Goal: Complete application form

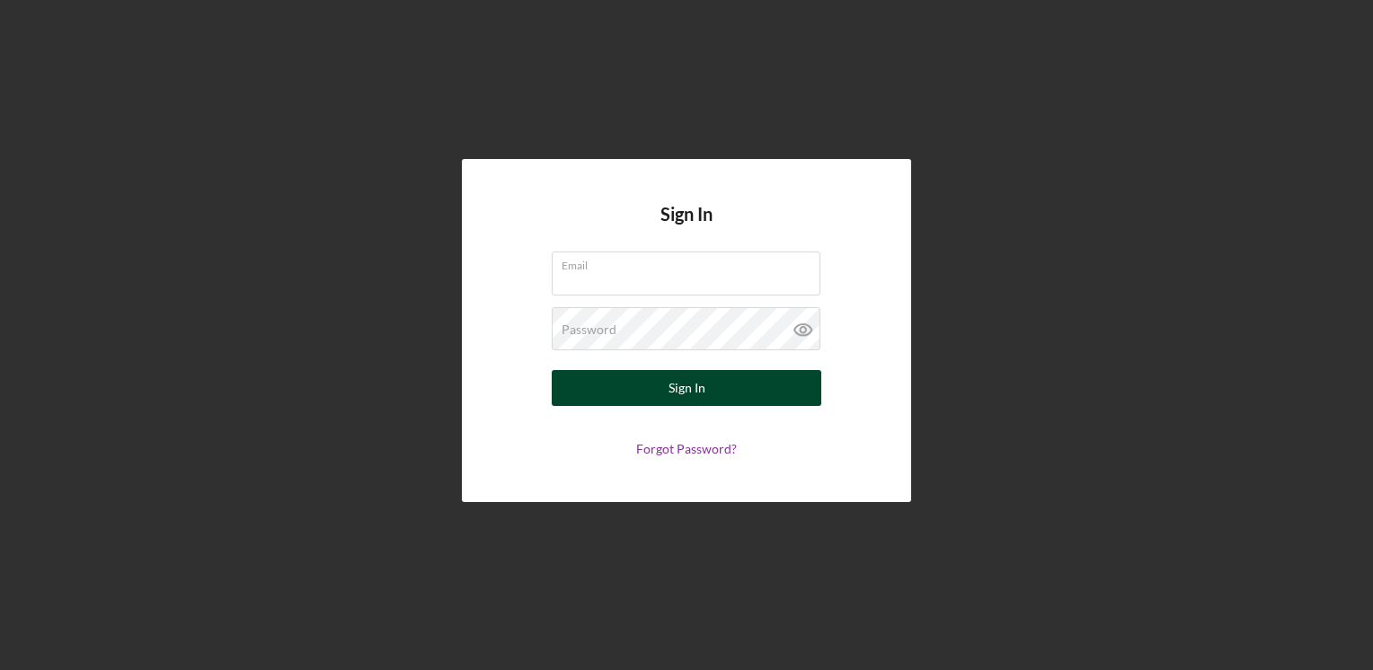
type input "[EMAIL_ADDRESS][DOMAIN_NAME]"
click at [713, 379] on button "Sign In" at bounding box center [686, 388] width 269 height 36
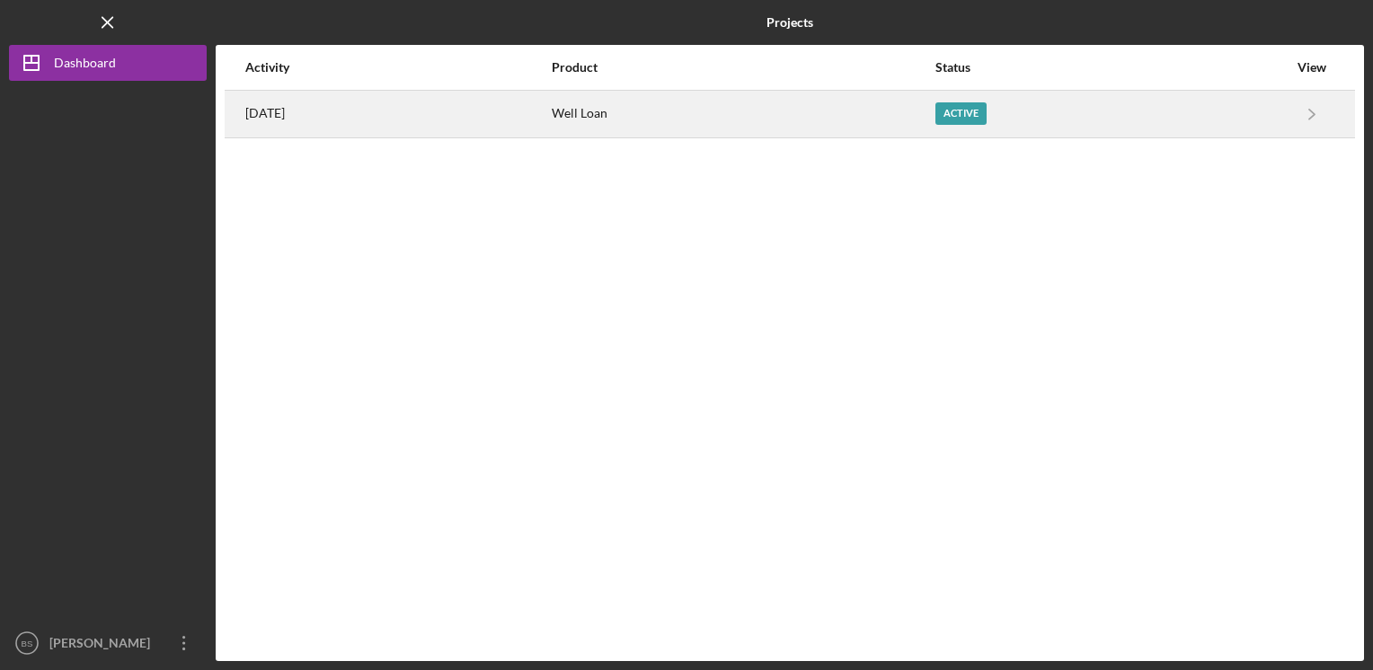
click at [986, 114] on div "Active" at bounding box center [960, 113] width 51 height 22
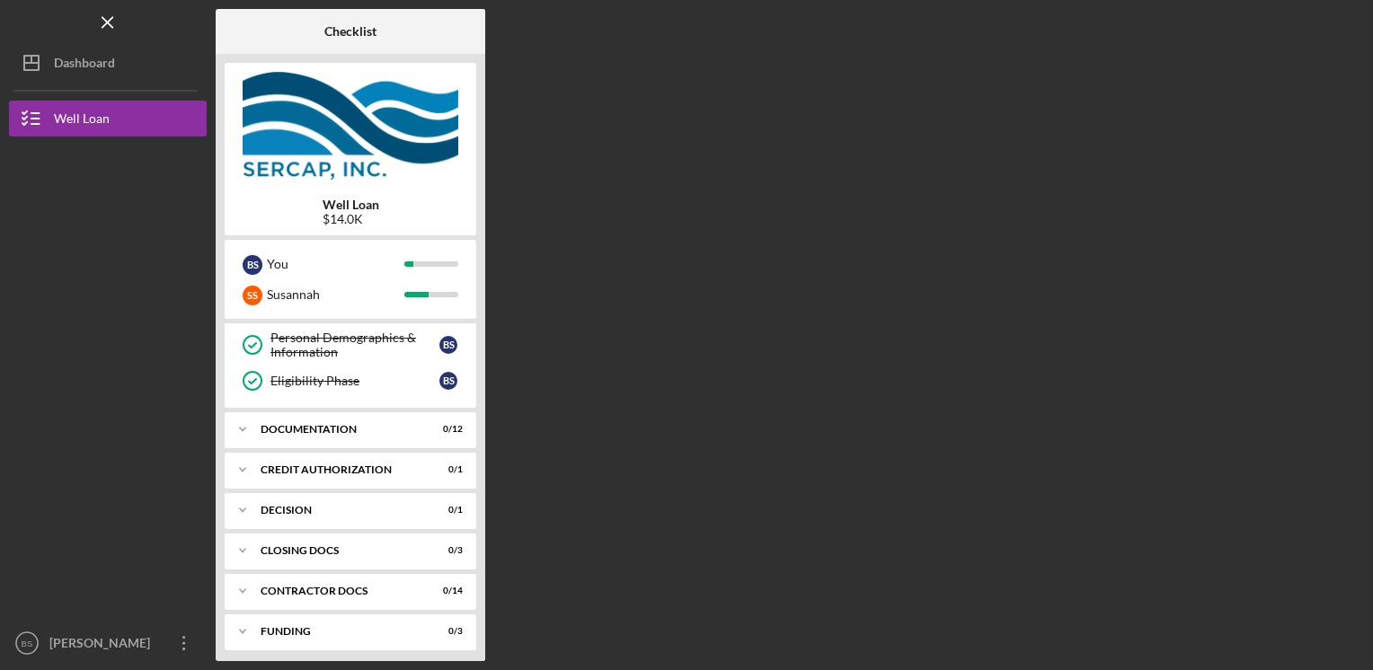
scroll to position [252, 0]
click at [347, 420] on div "Documentation" at bounding box center [357, 425] width 193 height 11
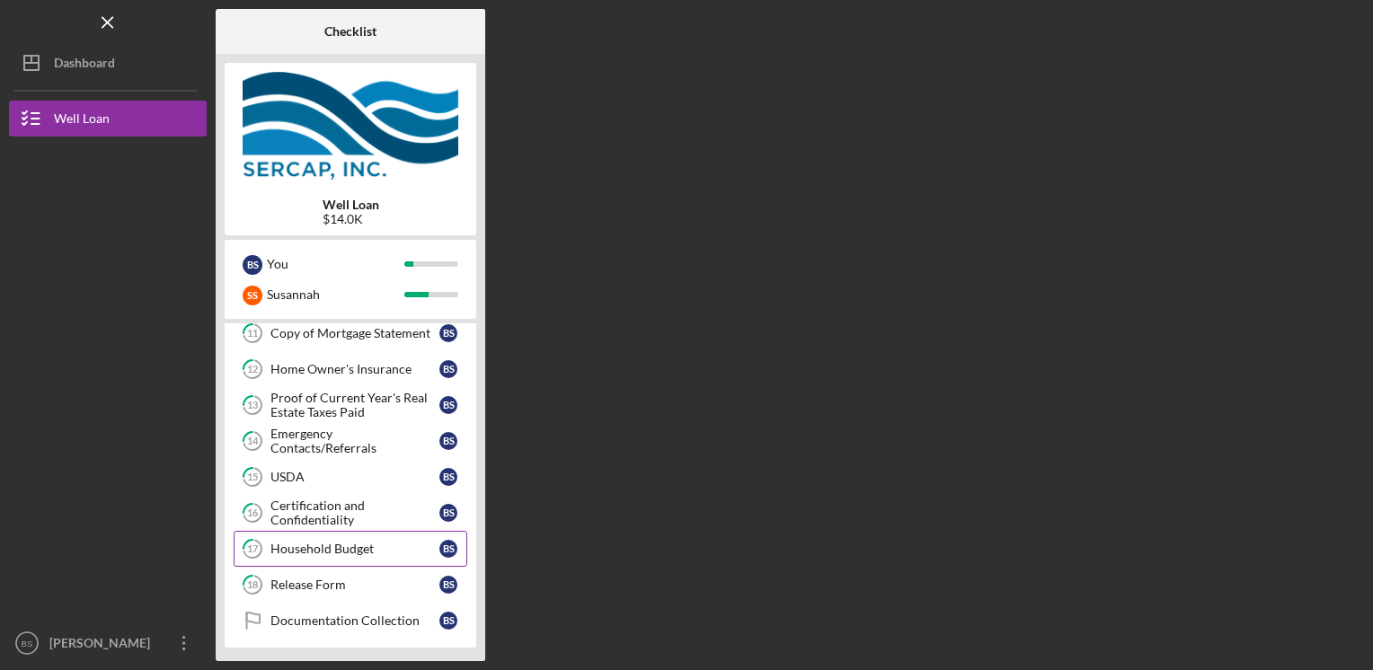
scroll to position [522, 0]
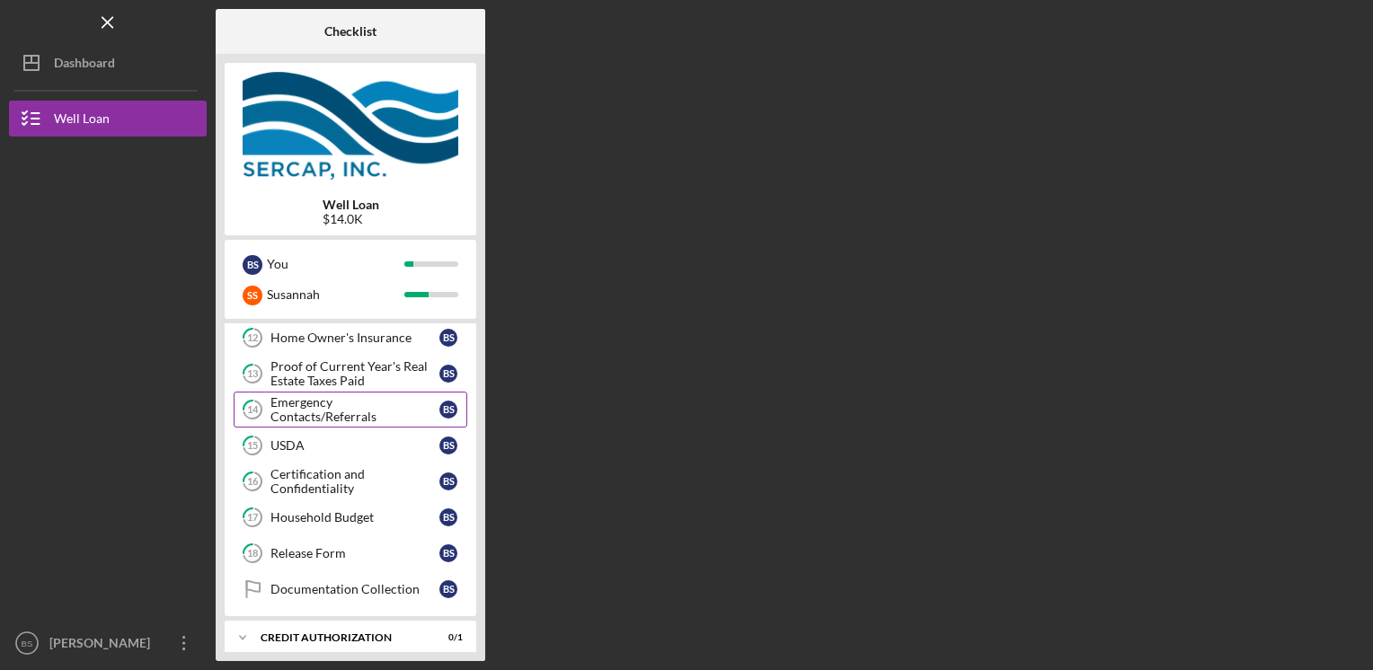
click at [328, 402] on div "Emergency Contacts/Referrals" at bounding box center [354, 409] width 169 height 29
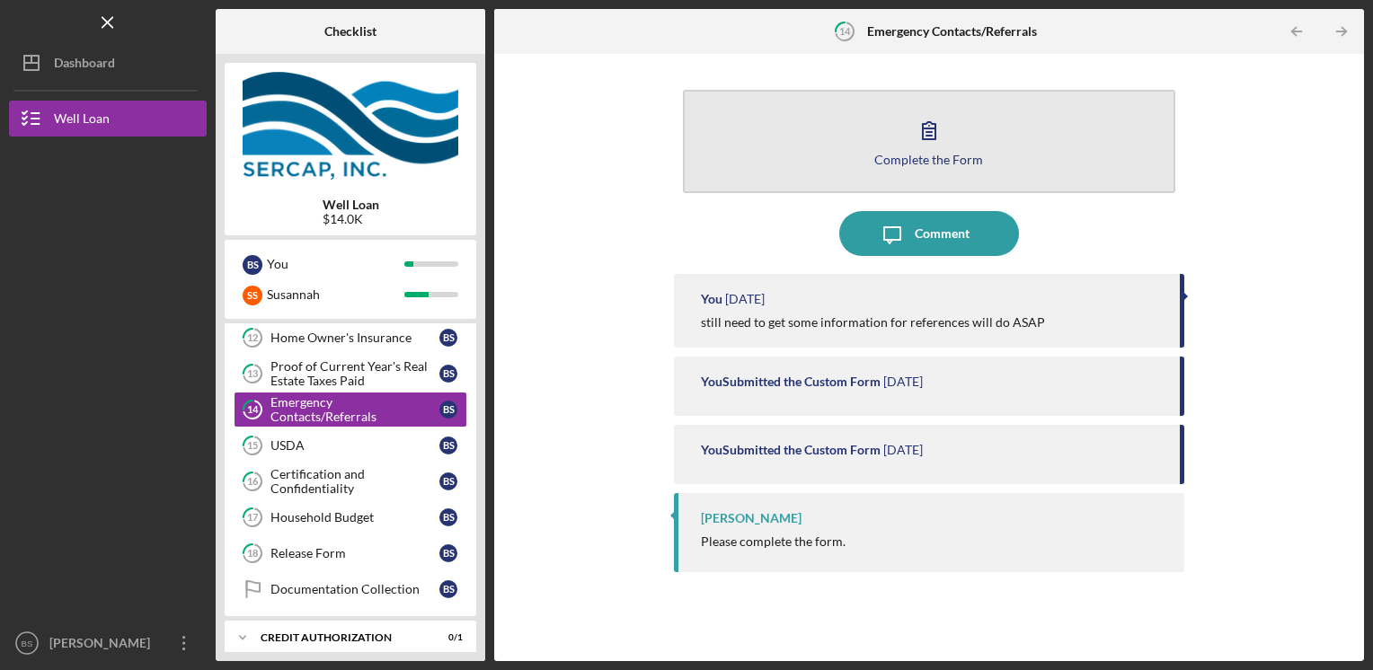
click at [889, 170] on button "Complete the Form Form" at bounding box center [929, 141] width 493 height 103
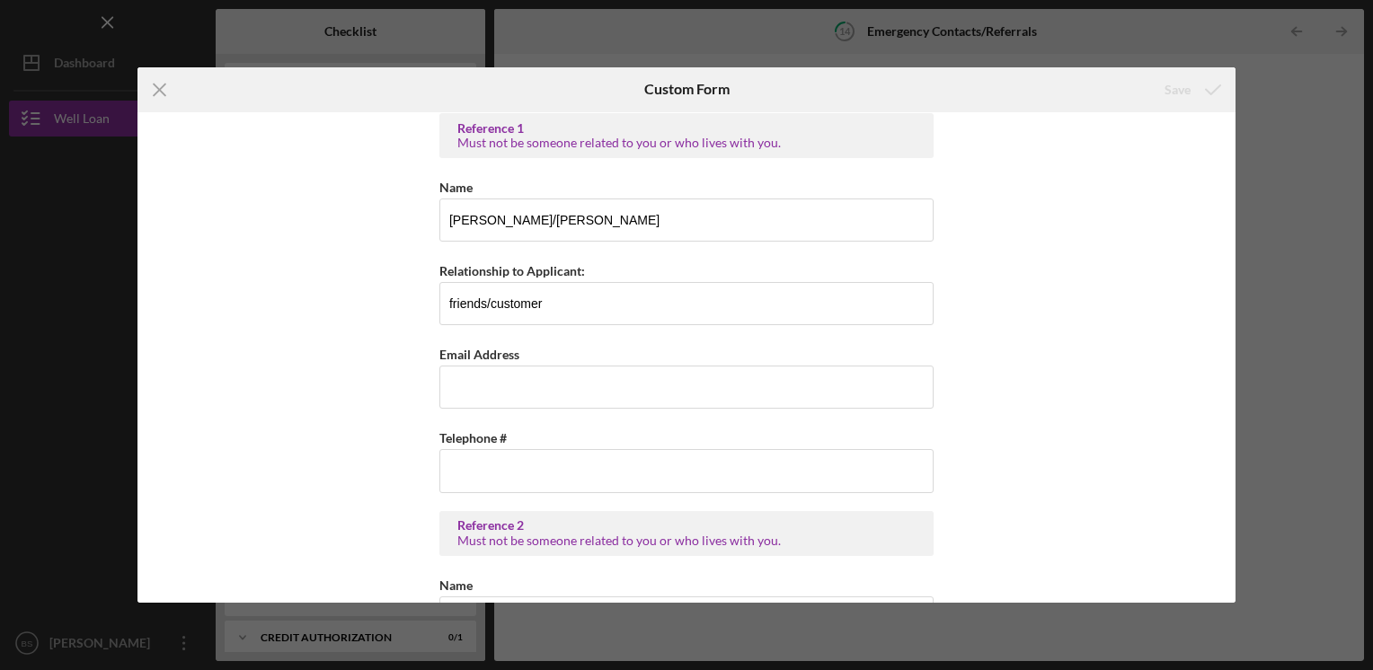
scroll to position [584, 0]
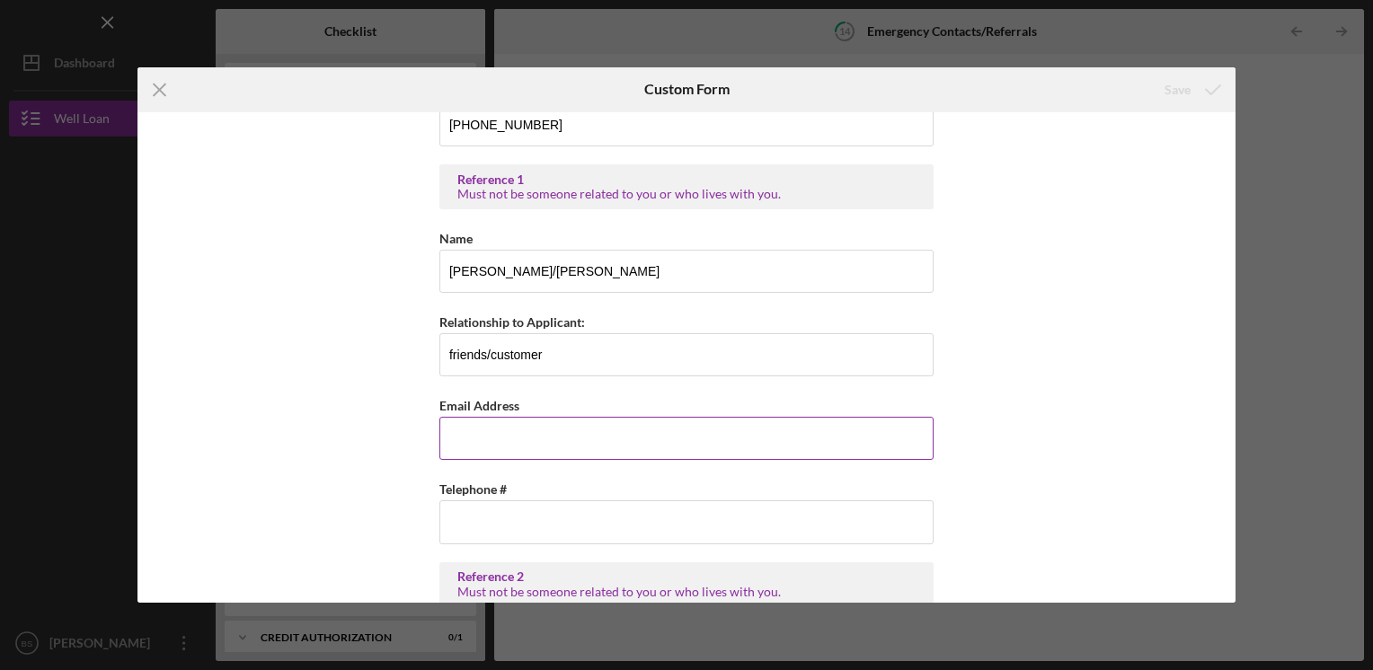
click at [460, 437] on input "Email Address" at bounding box center [686, 438] width 494 height 43
type input "[PERSON_NAME]"
